Goal: Check status: Check status

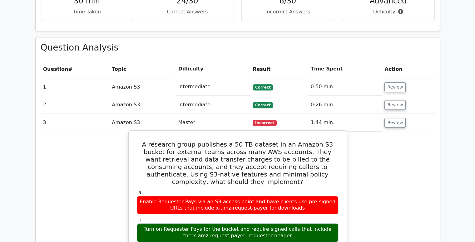
click at [167, 196] on div "Enable Requester Pays via an S3 access point and have clients use pre-signed UR…" at bounding box center [238, 205] width 202 height 19
click at [270, 196] on div "Enable Requester Pays via an S3 access point and have clients use pre-signed UR…" at bounding box center [238, 205] width 202 height 19
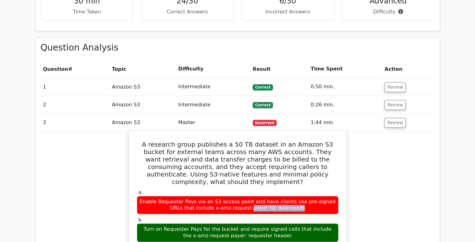
click at [270, 196] on div "Enable Requester Pays via an S3 access point and have clients use pre-signed UR…" at bounding box center [238, 205] width 202 height 19
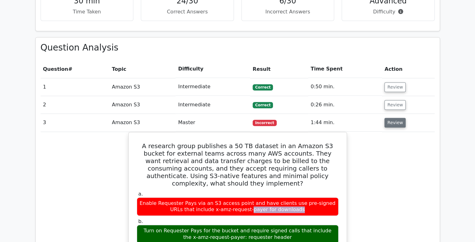
click at [391, 118] on button "Review" at bounding box center [394, 123] width 21 height 10
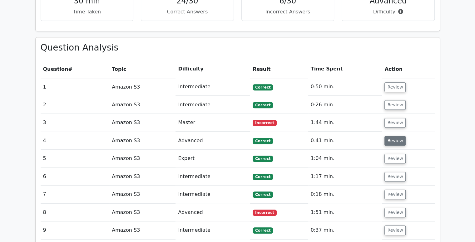
click at [393, 136] on button "Review" at bounding box center [394, 141] width 21 height 10
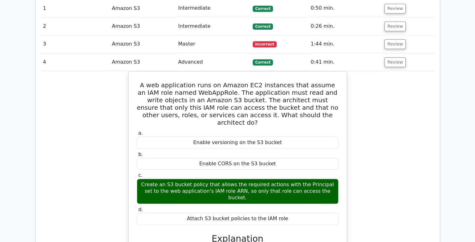
scroll to position [509, 0]
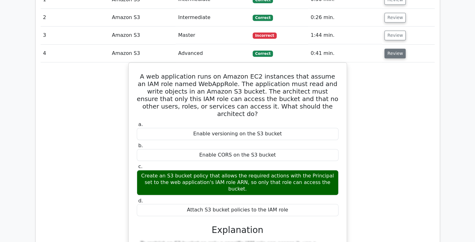
click at [396, 49] on button "Review" at bounding box center [394, 54] width 21 height 10
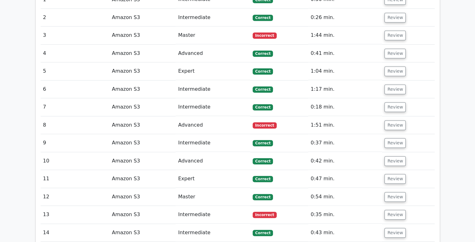
click at [395, 62] on td "Review" at bounding box center [408, 71] width 52 height 18
click at [395, 66] on button "Review" at bounding box center [394, 71] width 21 height 10
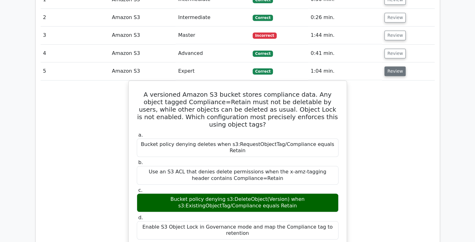
click at [393, 66] on button "Review" at bounding box center [394, 71] width 21 height 10
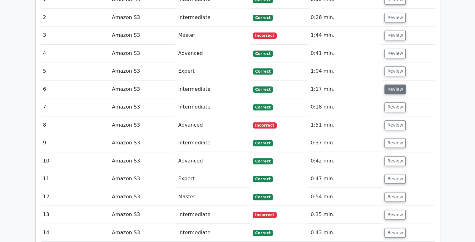
click at [387, 85] on button "Review" at bounding box center [394, 90] width 21 height 10
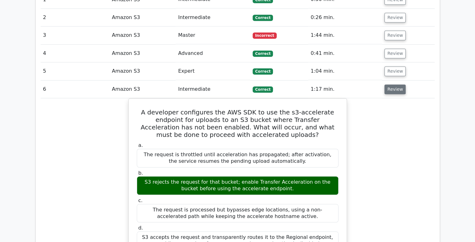
click at [387, 85] on button "Review" at bounding box center [394, 90] width 21 height 10
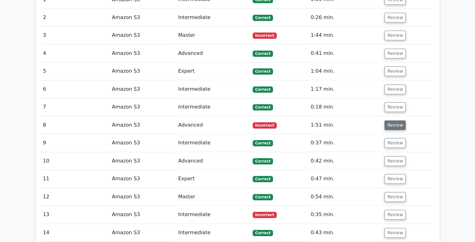
click at [389, 120] on button "Review" at bounding box center [394, 125] width 21 height 10
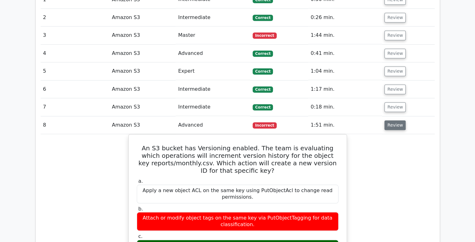
click at [389, 120] on button "Review" at bounding box center [394, 125] width 21 height 10
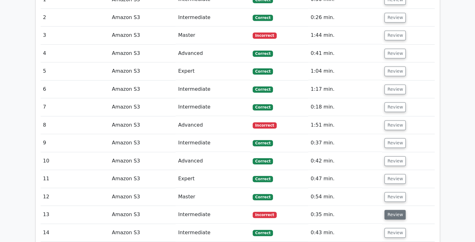
click at [384, 210] on button "Review" at bounding box center [394, 215] width 21 height 10
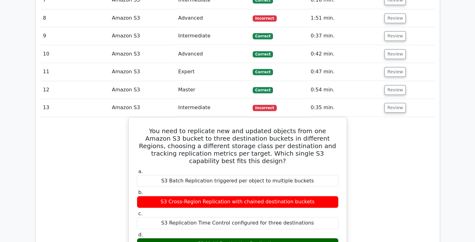
scroll to position [619, 0]
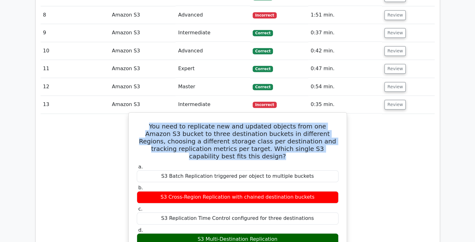
drag, startPoint x: 139, startPoint y: 92, endPoint x: 323, endPoint y: 114, distance: 186.0
click at [323, 123] on h5 "You need to replicate new and updated objects from one Amazon S3 bucket to thre…" at bounding box center [237, 141] width 203 height 37
copy h5 "You need to replicate new and updated objects from one Amazon S3 bucket to thre…"
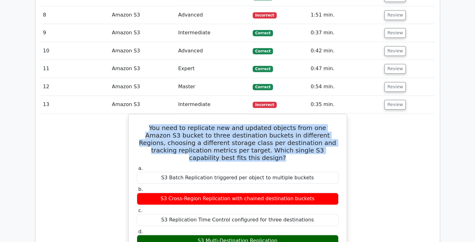
copy h5 "You need to replicate new and updated objects from one Amazon S3 bucket to thre…"
click at [390, 100] on button "Review" at bounding box center [394, 105] width 21 height 10
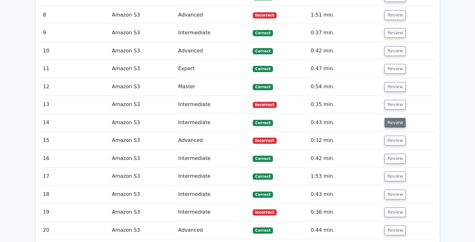
click at [391, 118] on button "Review" at bounding box center [394, 123] width 21 height 10
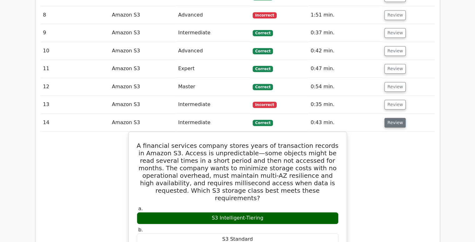
click at [391, 118] on button "Review" at bounding box center [394, 123] width 21 height 10
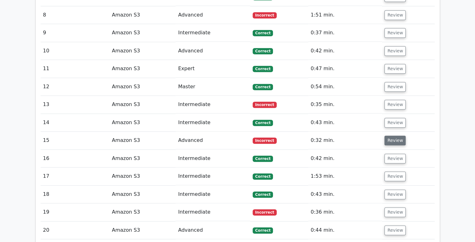
click at [396, 136] on button "Review" at bounding box center [394, 141] width 21 height 10
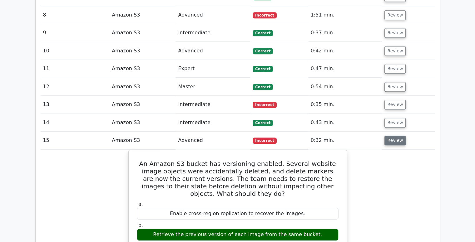
click at [396, 136] on button "Review" at bounding box center [394, 141] width 21 height 10
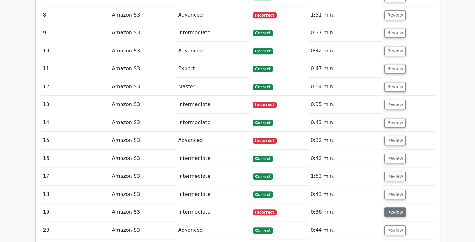
click at [395, 207] on button "Review" at bounding box center [394, 212] width 21 height 10
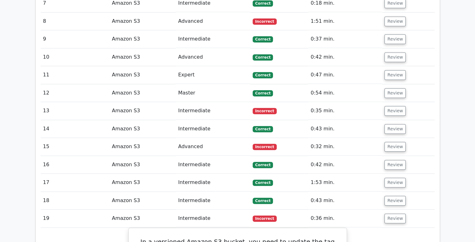
scroll to position [754, 0]
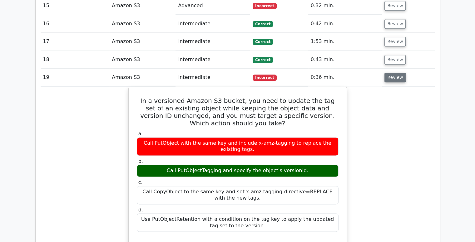
click at [390, 73] on button "Review" at bounding box center [394, 78] width 21 height 10
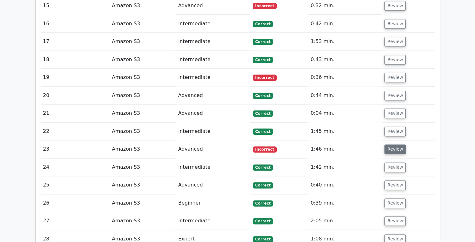
click at [390, 144] on button "Review" at bounding box center [394, 149] width 21 height 10
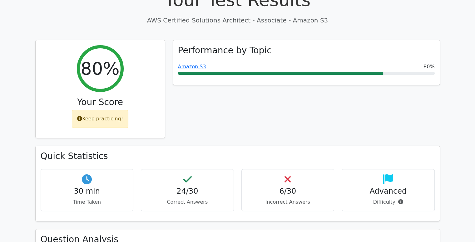
scroll to position [233, 0]
